Goal: Navigation & Orientation: Find specific page/section

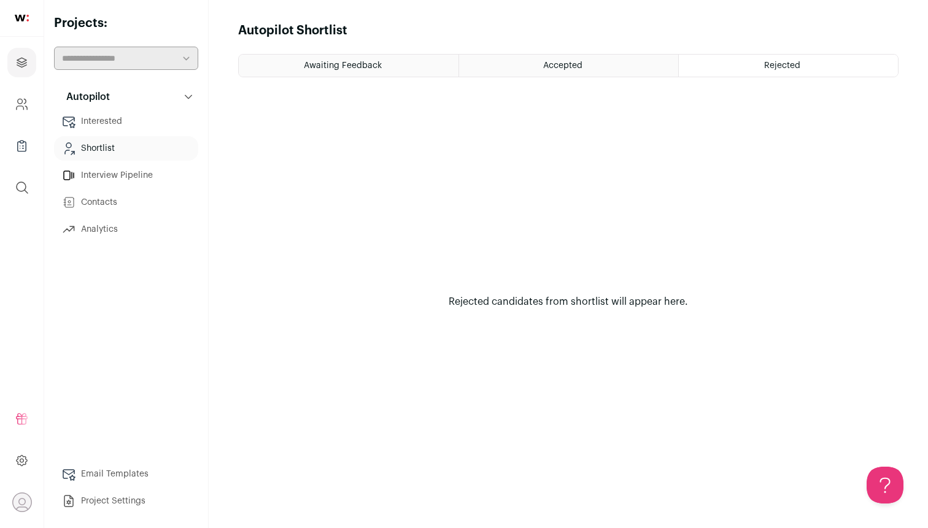
click at [125, 142] on link "Shortlist" at bounding box center [126, 148] width 144 height 25
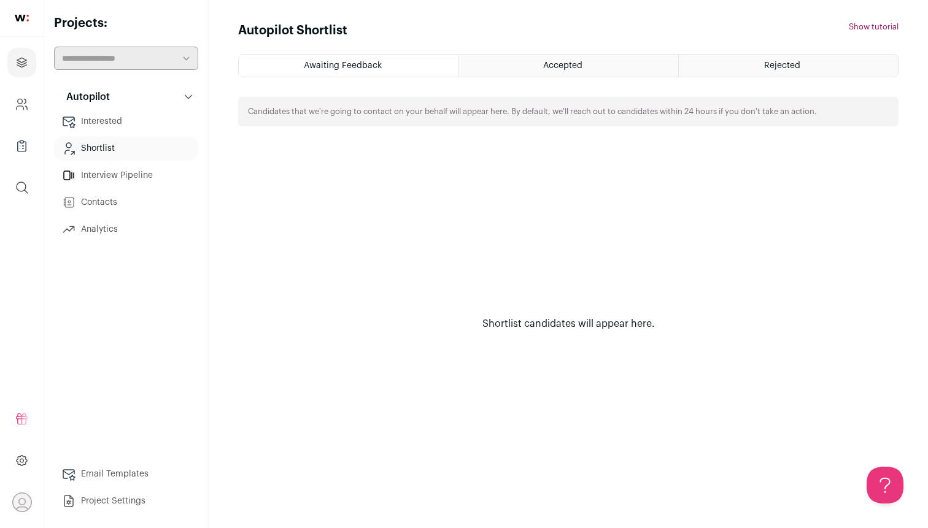
click at [131, 119] on link "Interested" at bounding box center [126, 121] width 144 height 25
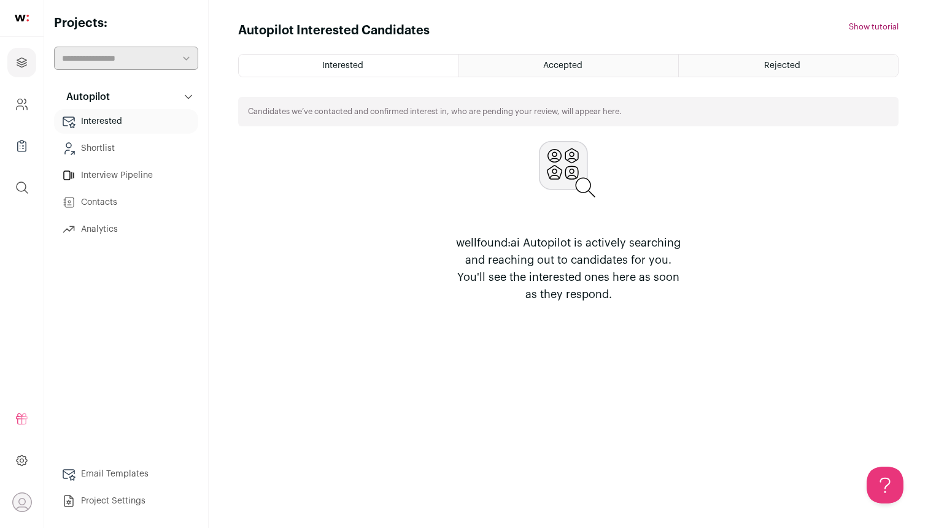
click at [127, 142] on link "Shortlist" at bounding box center [126, 148] width 144 height 25
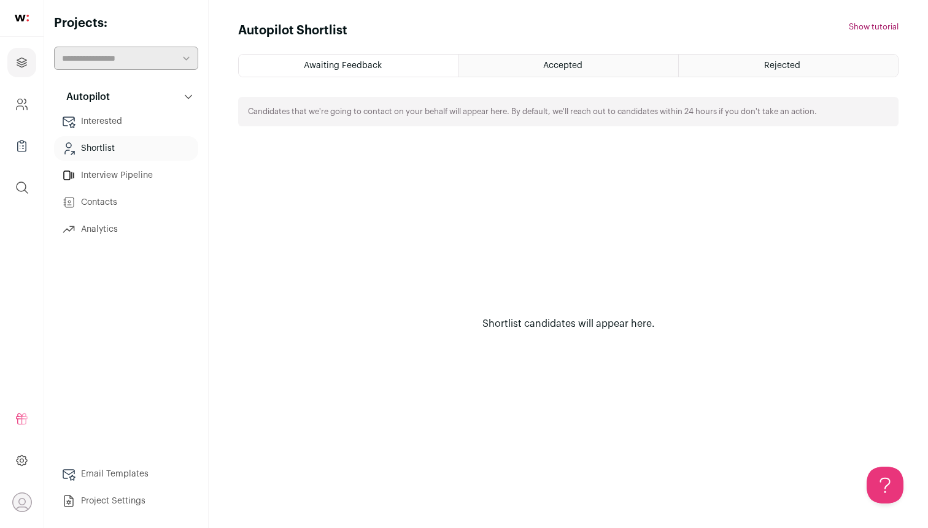
click at [29, 66] on link "Projects" at bounding box center [21, 62] width 29 height 29
click at [21, 101] on icon "Company and ATS Settings" at bounding box center [22, 104] width 14 height 15
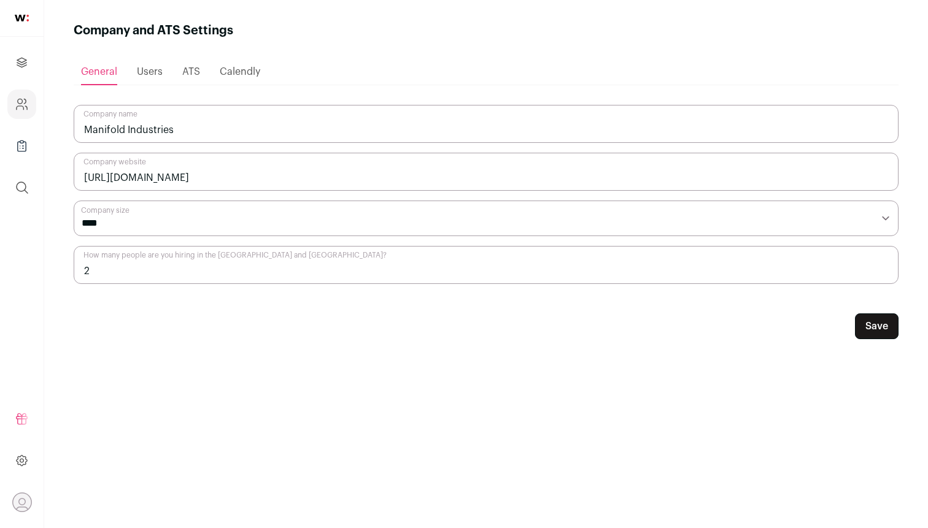
click at [15, 28] on link at bounding box center [22, 18] width 44 height 37
click at [19, 23] on link at bounding box center [22, 18] width 44 height 37
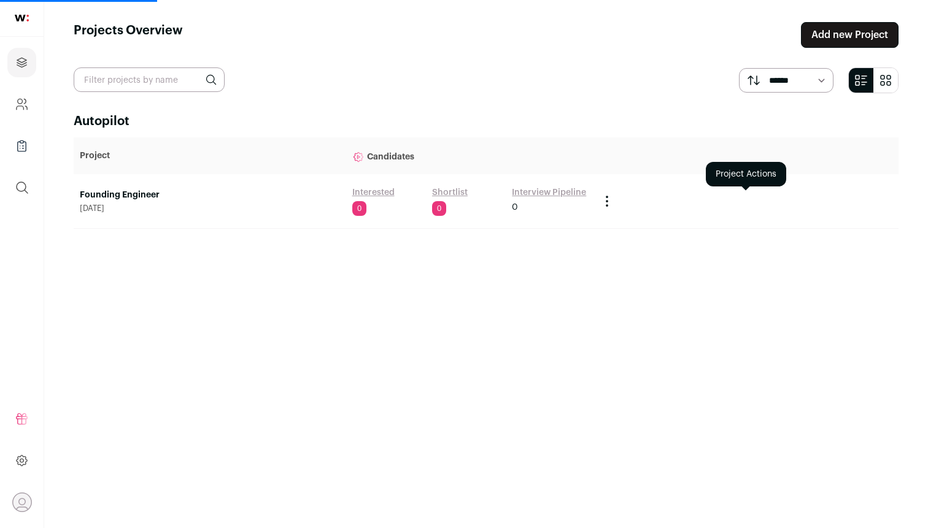
click at [609, 195] on icon "Project Actions" at bounding box center [607, 201] width 15 height 15
